Goal: Check status: Check status

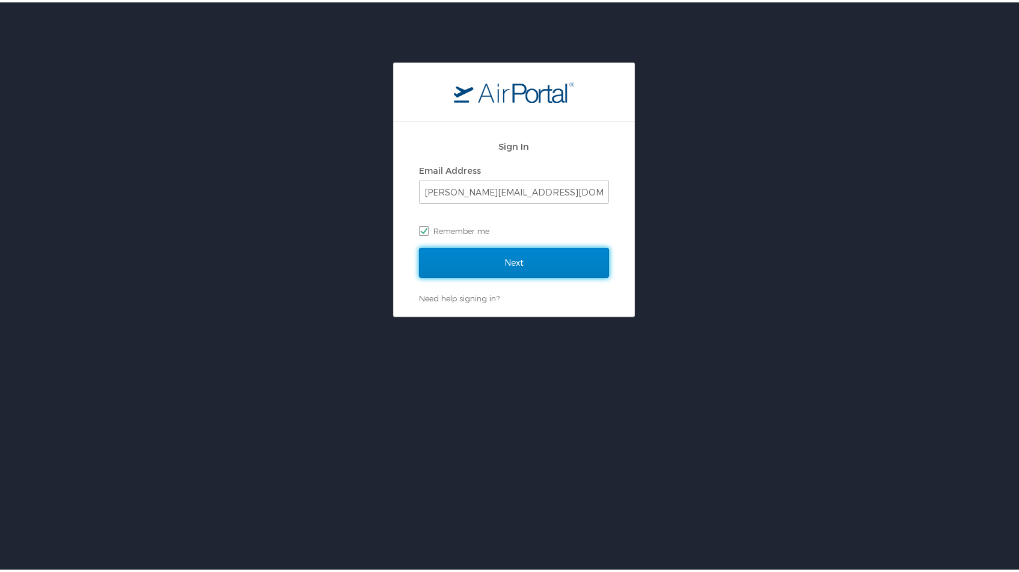
click at [481, 258] on input "Next" at bounding box center [514, 260] width 190 height 30
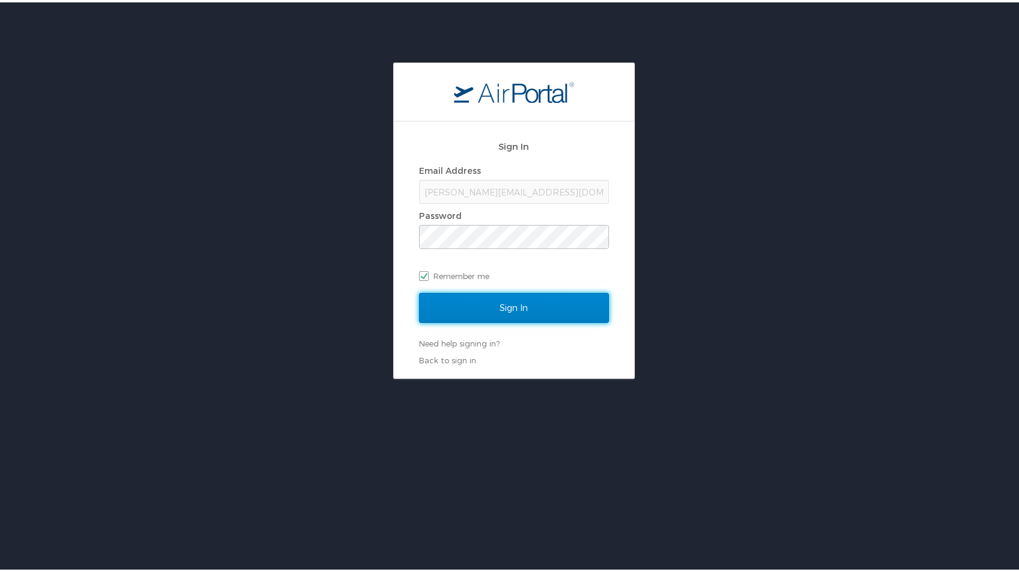
click at [491, 317] on input "Sign In" at bounding box center [514, 305] width 190 height 30
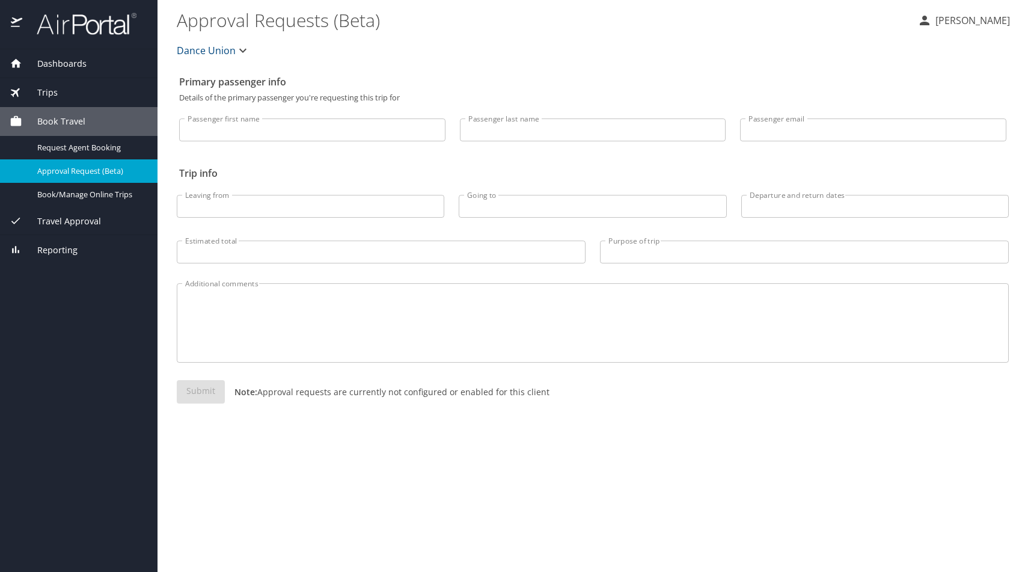
click at [56, 91] on span "Trips" at bounding box center [39, 92] width 35 height 13
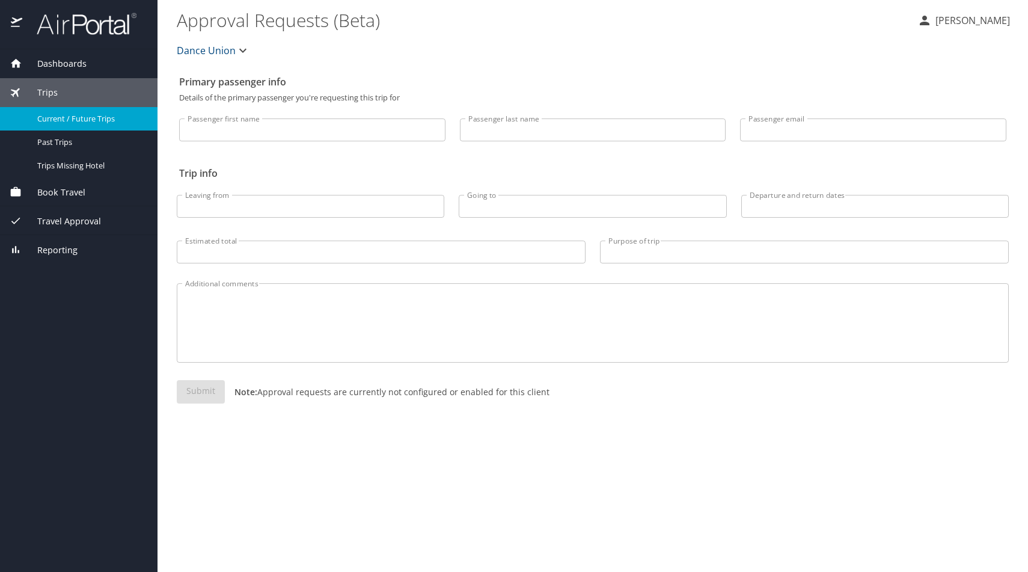
click at [72, 123] on span "Current / Future Trips" at bounding box center [90, 118] width 106 height 11
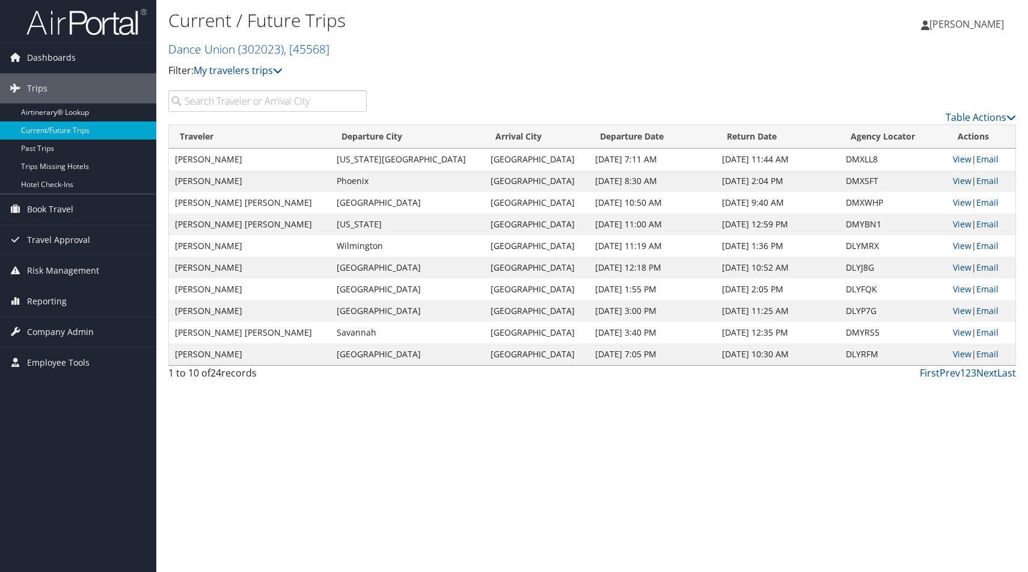
click at [1016, 116] on div "Table Actions" at bounding box center [700, 107] width 649 height 34
click at [1011, 117] on icon at bounding box center [1011, 117] width 10 height 10
click at [685, 56] on div at bounding box center [514, 286] width 1028 height 572
click at [239, 105] on input "search" at bounding box center [267, 101] width 198 height 22
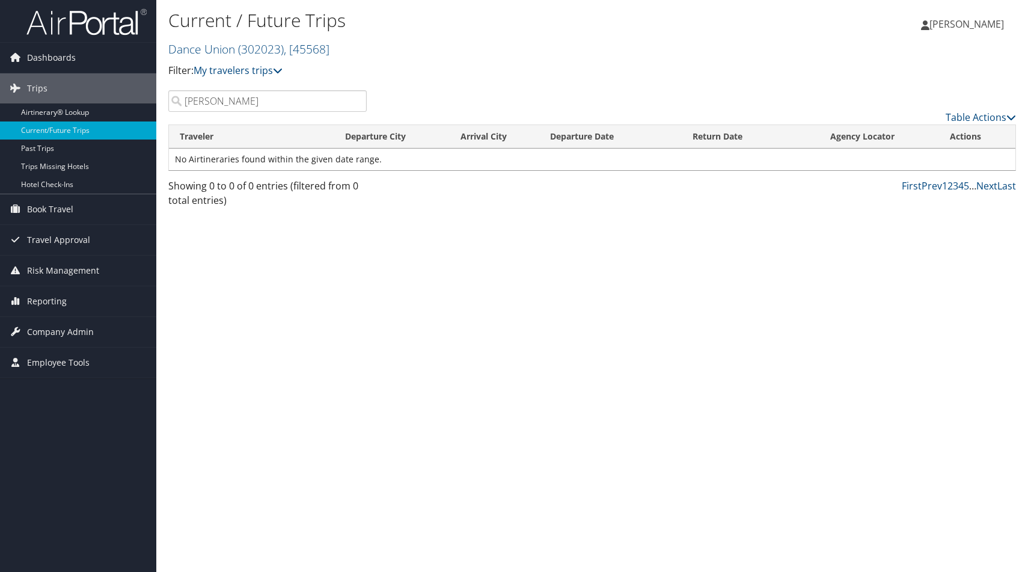
type input "[PERSON_NAME]"
click at [446, 67] on p "Filter: My travelers trips" at bounding box center [450, 71] width 565 height 16
